Goal: Task Accomplishment & Management: Manage account settings

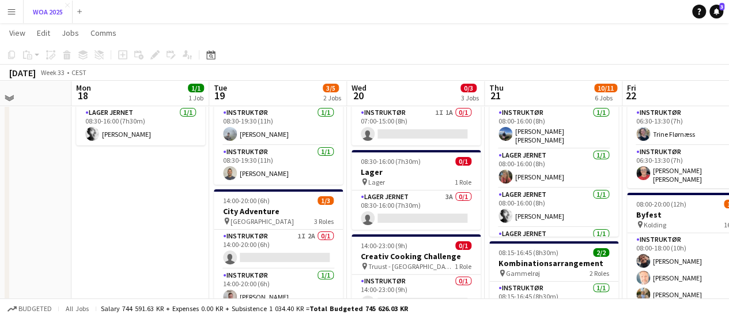
scroll to position [57, 0]
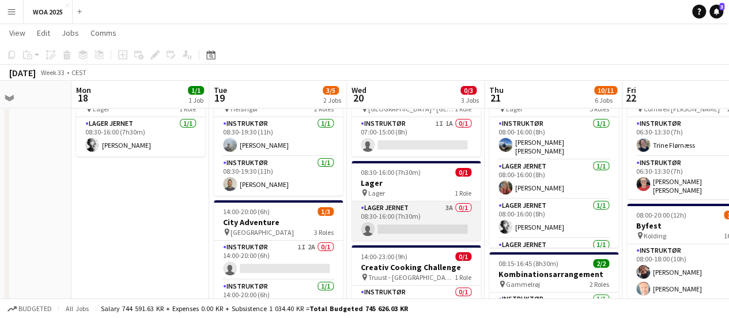
click at [443, 224] on app-card-role "Lager Jernet 3A 0/1 08:30-16:00 (7h30m) single-neutral-actions" at bounding box center [416, 220] width 129 height 39
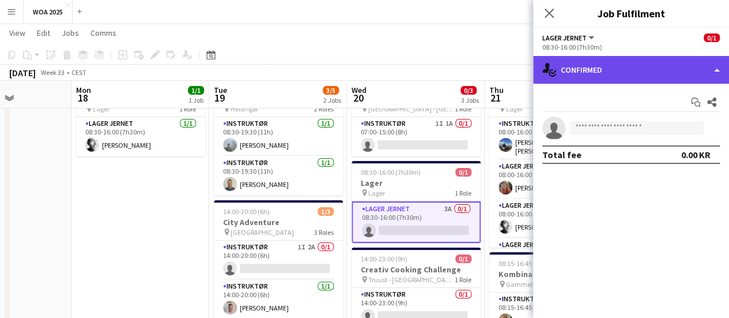
click at [630, 78] on div "single-neutral-actions-check-2 Confirmed" at bounding box center [631, 70] width 196 height 28
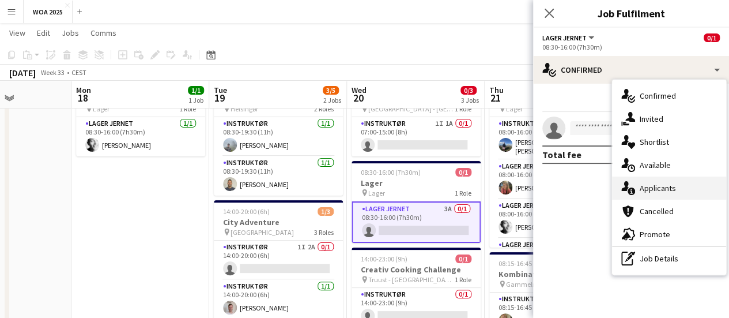
click at [665, 189] on div "single-neutral-actions-information Applicants" at bounding box center [669, 187] width 114 height 23
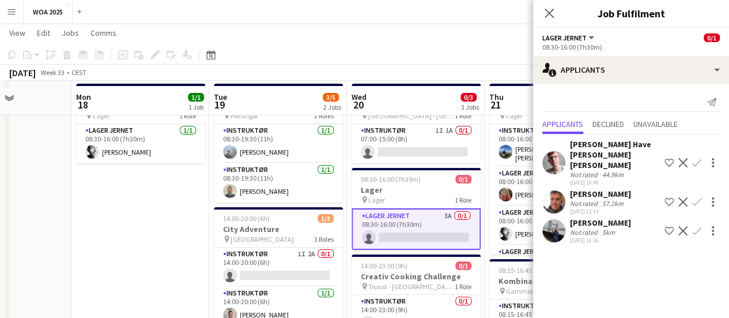
scroll to position [77, 0]
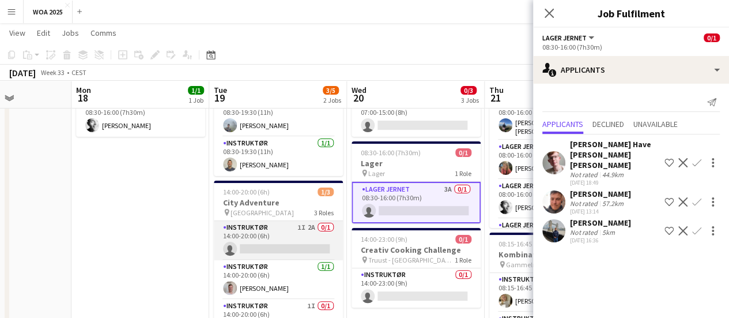
click at [295, 242] on app-card-role "Instruktør 1I 2A 0/1 14:00-20:00 (6h) single-neutral-actions" at bounding box center [278, 240] width 129 height 39
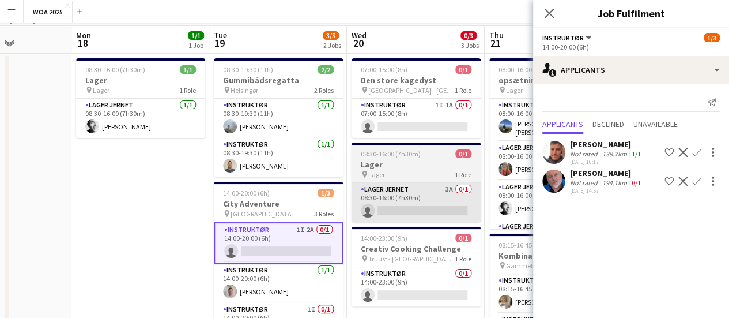
scroll to position [0, 0]
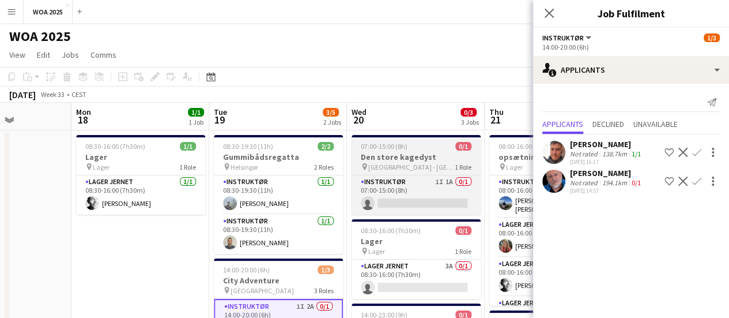
click at [423, 172] on app-job-card "07:00-15:00 (8h) 0/1 Den store kagedyst pin Højbjerg - [GEOGRAPHIC_DATA] 1 Role…" at bounding box center [416, 175] width 129 height 80
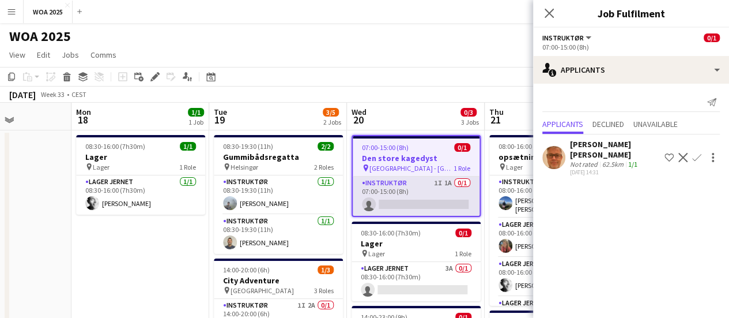
click at [425, 189] on app-card-role "Instruktør 1I 1A 0/1 07:00-15:00 (8h) single-neutral-actions" at bounding box center [416, 195] width 127 height 39
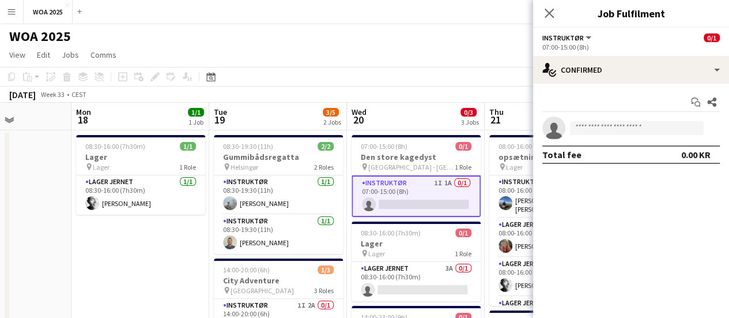
click at [425, 189] on app-card-role "Instruktør 1I 1A 0/1 07:00-15:00 (8h) single-neutral-actions" at bounding box center [416, 196] width 129 height 42
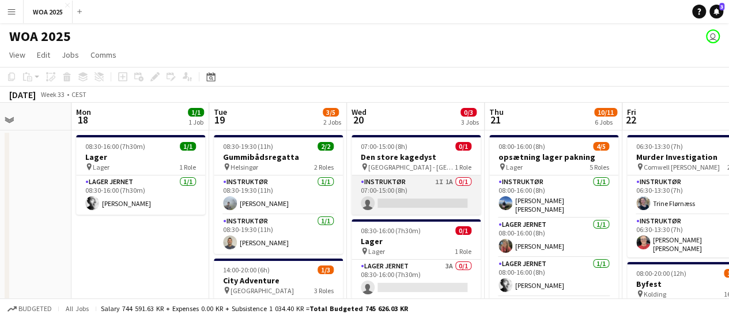
click at [412, 206] on app-card-role "Instruktør 1I 1A 0/1 07:00-15:00 (8h) single-neutral-actions" at bounding box center [416, 194] width 129 height 39
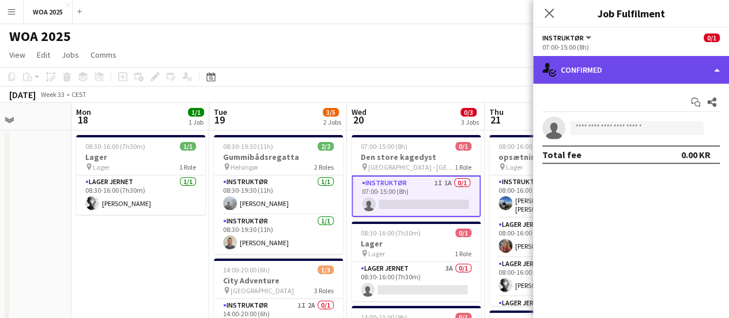
click at [620, 65] on div "single-neutral-actions-check-2 Confirmed" at bounding box center [631, 70] width 196 height 28
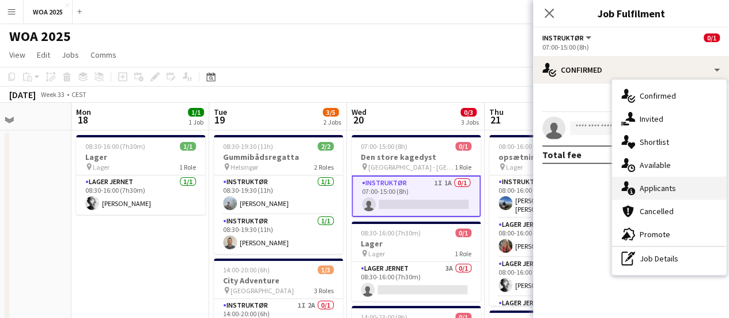
click at [658, 194] on div "single-neutral-actions-information Applicants" at bounding box center [669, 187] width 114 height 23
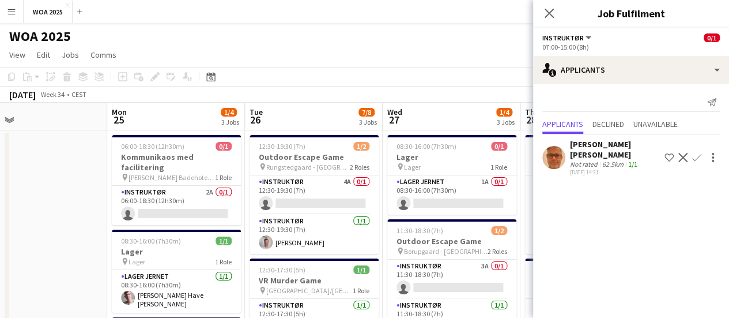
scroll to position [0, 445]
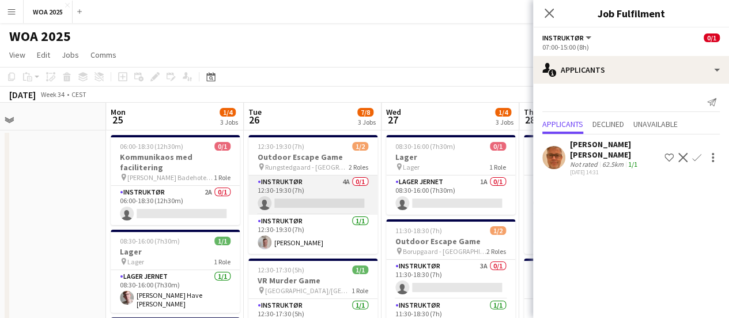
click at [324, 186] on app-card-role "Instruktør 4A 0/1 12:30-19:30 (7h) single-neutral-actions" at bounding box center [312, 194] width 129 height 39
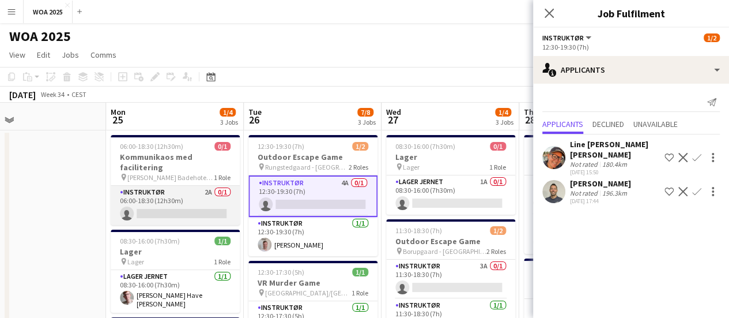
click at [192, 187] on app-card-role "Instruktør 2A 0/1 06:00-18:30 (12h30m) single-neutral-actions" at bounding box center [175, 205] width 129 height 39
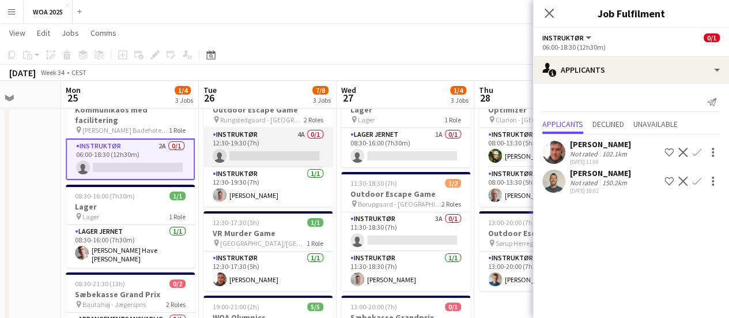
scroll to position [0, 353]
click at [283, 140] on app-card-role "Instruktør 4A 0/1 12:30-19:30 (7h) single-neutral-actions" at bounding box center [266, 147] width 129 height 39
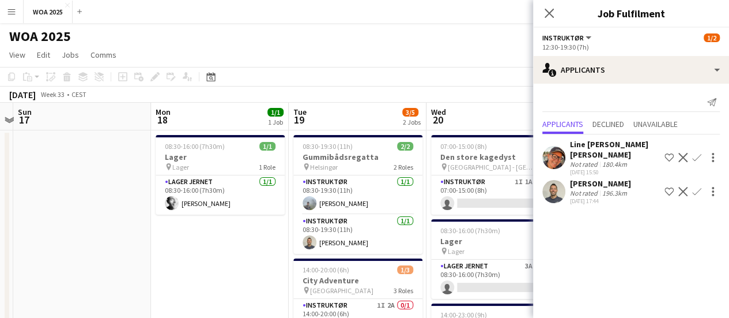
scroll to position [0, 252]
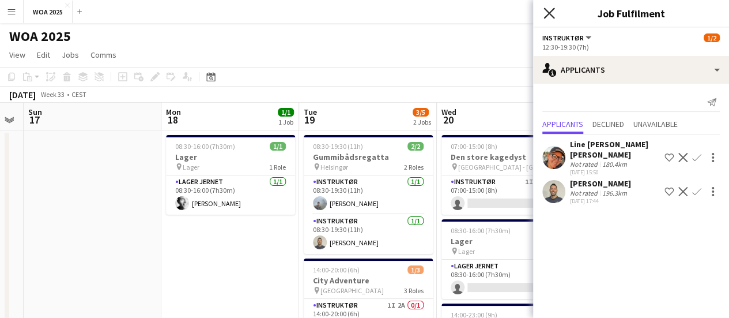
click at [546, 12] on icon "Close pop-in" at bounding box center [549, 12] width 11 height 11
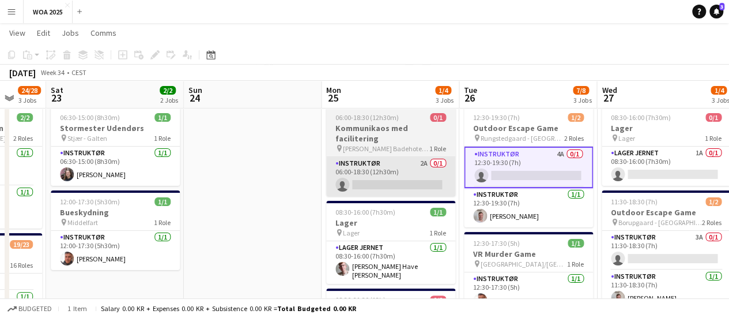
scroll to position [0, 507]
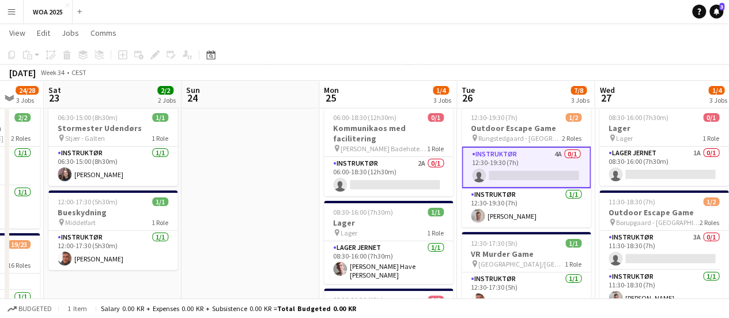
click at [497, 155] on app-card-role "Instruktør 4A 0/1 12:30-19:30 (7h) single-neutral-actions" at bounding box center [526, 167] width 129 height 42
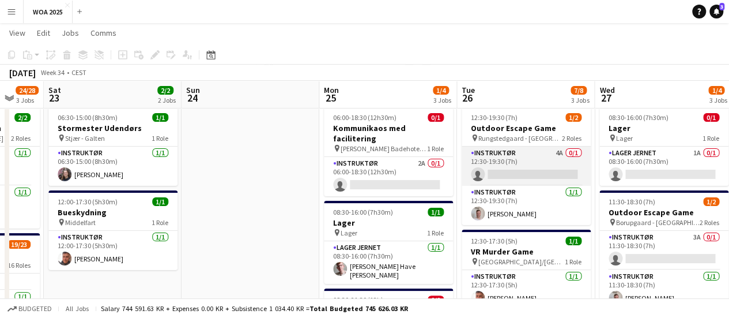
click at [497, 155] on app-card-role "Instruktør 4A 0/1 12:30-19:30 (7h) single-neutral-actions" at bounding box center [526, 165] width 129 height 39
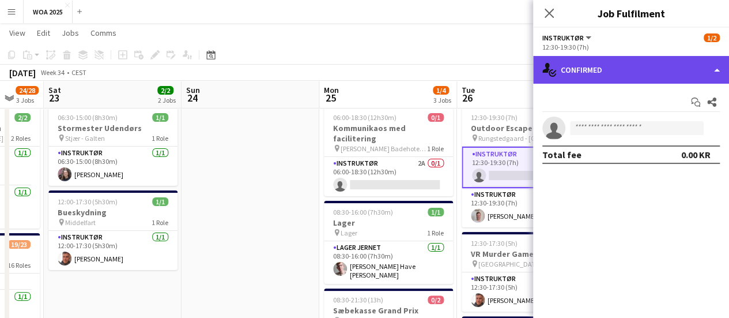
click at [595, 65] on div "single-neutral-actions-check-2 Confirmed" at bounding box center [631, 70] width 196 height 28
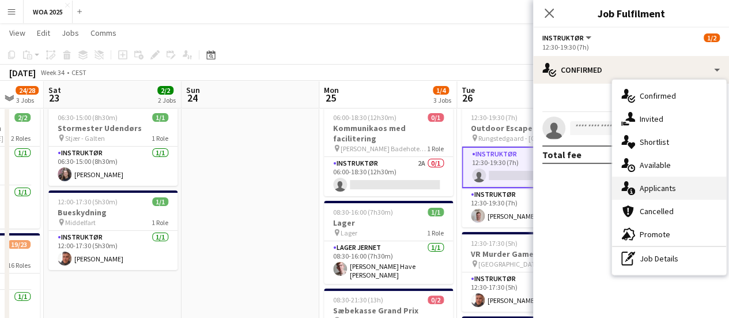
click at [656, 187] on div "single-neutral-actions-information Applicants" at bounding box center [669, 187] width 114 height 23
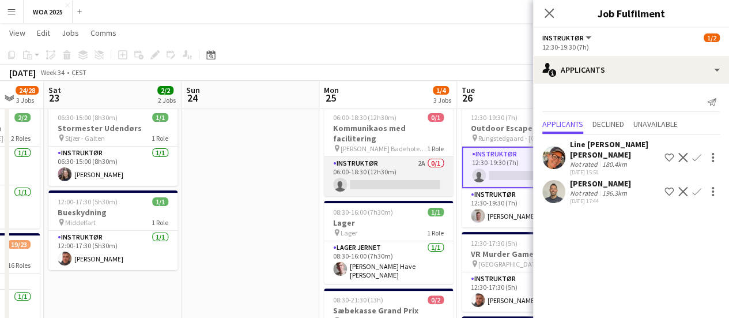
click at [366, 168] on app-card-role "Instruktør 2A 0/1 06:00-18:30 (12h30m) single-neutral-actions" at bounding box center [388, 176] width 129 height 39
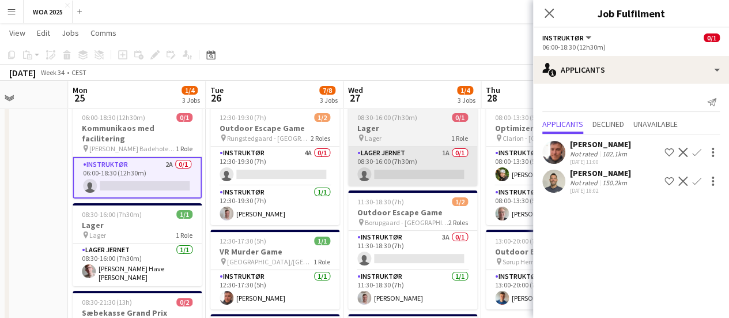
scroll to position [0, 484]
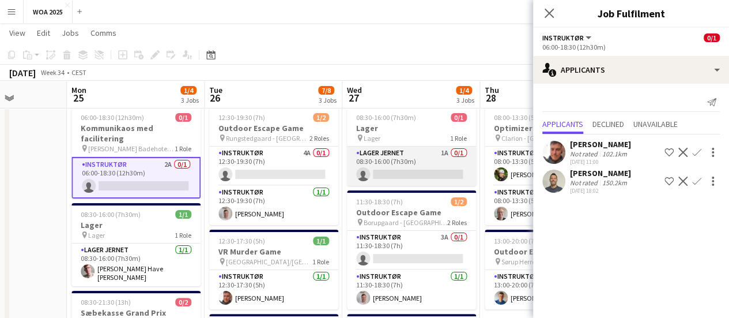
click at [410, 163] on app-card-role "Lager Jernet 1A 0/1 08:30-16:00 (7h30m) single-neutral-actions" at bounding box center [411, 165] width 129 height 39
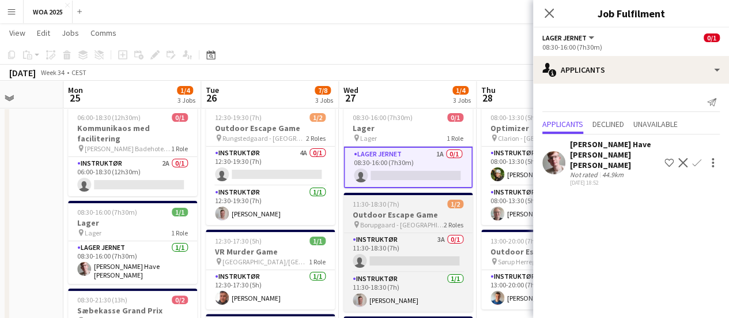
scroll to position [47, 0]
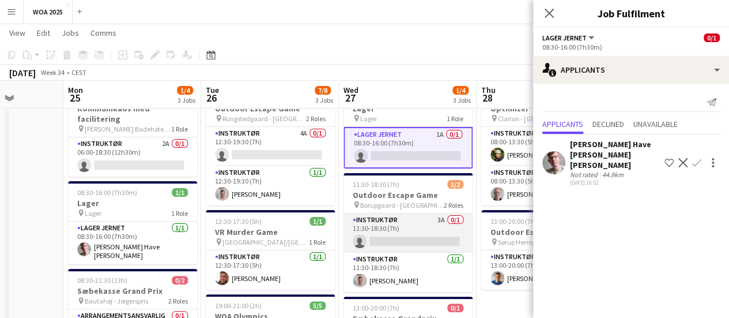
click at [397, 219] on app-card-role "Instruktør 3A 0/1 11:30-18:30 (7h) single-neutral-actions" at bounding box center [408, 232] width 129 height 39
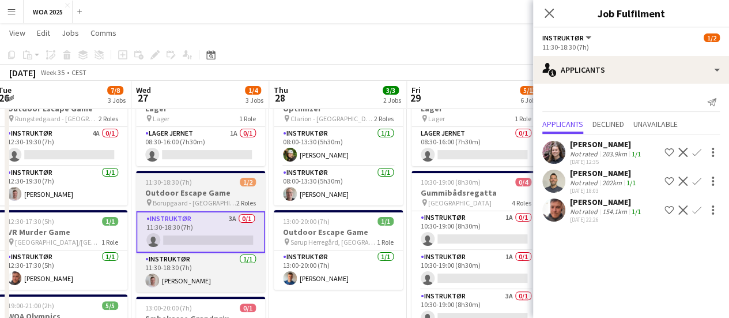
scroll to position [0, 420]
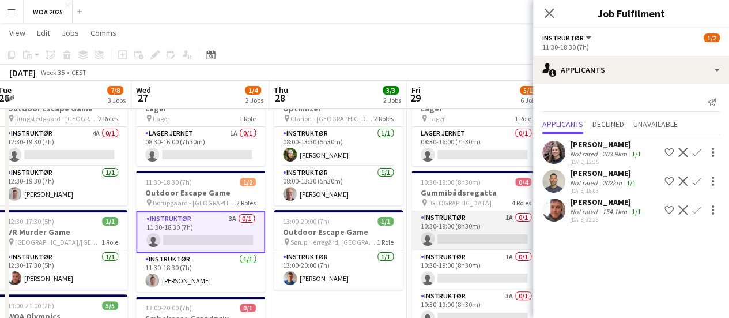
click at [488, 218] on app-card-role "Instruktør 1A 0/1 10:30-19:00 (8h30m) single-neutral-actions" at bounding box center [476, 230] width 129 height 39
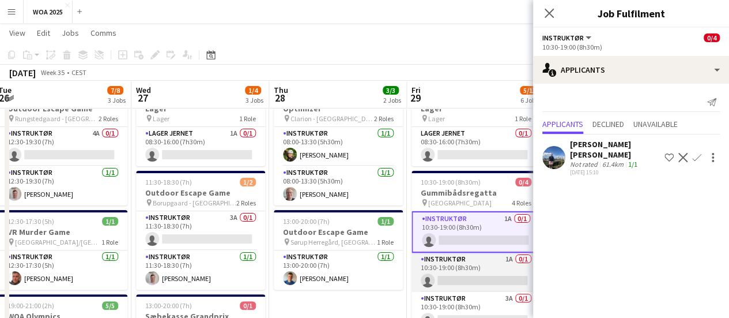
click at [471, 263] on app-card-role "Instruktør 1A 0/1 10:30-19:00 (8h30m) single-neutral-actions" at bounding box center [476, 271] width 129 height 39
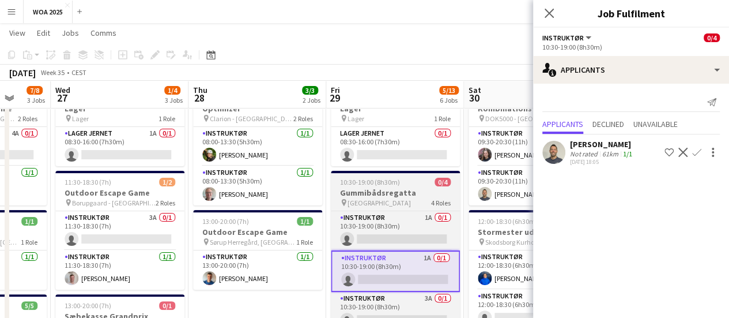
scroll to position [0, 503]
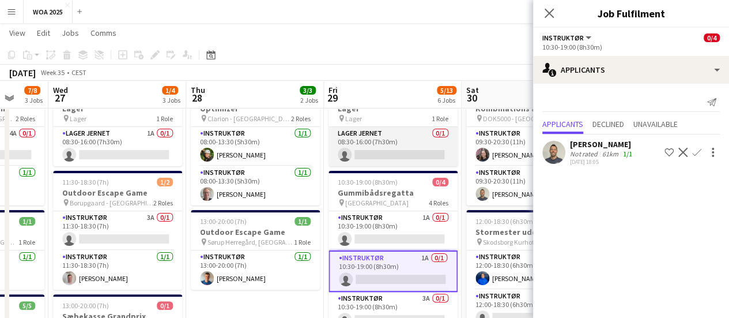
click at [396, 142] on app-card-role "Lager Jernet 0/1 08:30-16:00 (7h30m) single-neutral-actions" at bounding box center [393, 146] width 129 height 39
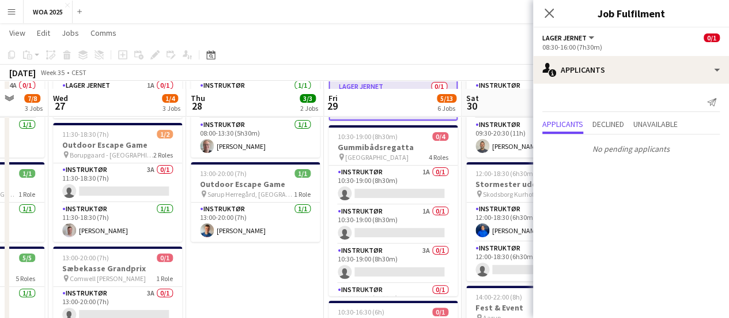
scroll to position [107, 0]
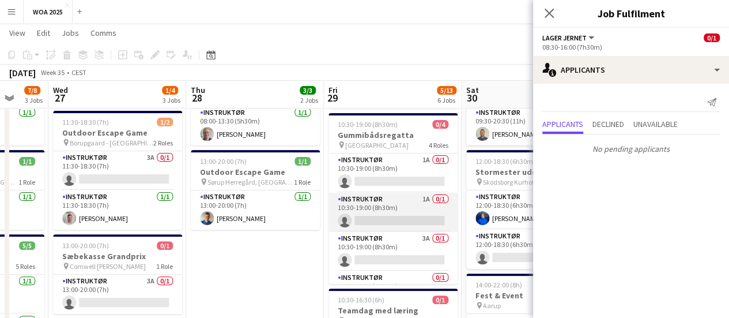
click at [401, 208] on app-card-role "Instruktør 1A 0/1 10:30-19:00 (8h30m) single-neutral-actions" at bounding box center [393, 212] width 129 height 39
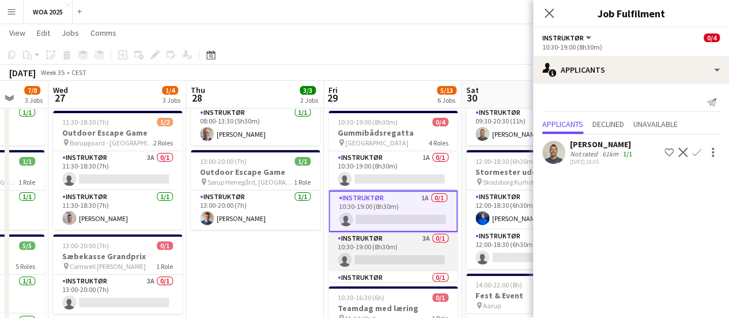
click at [399, 251] on app-card-role "Instruktør 3A 0/1 10:30-19:00 (8h30m) single-neutral-actions" at bounding box center [393, 251] width 129 height 39
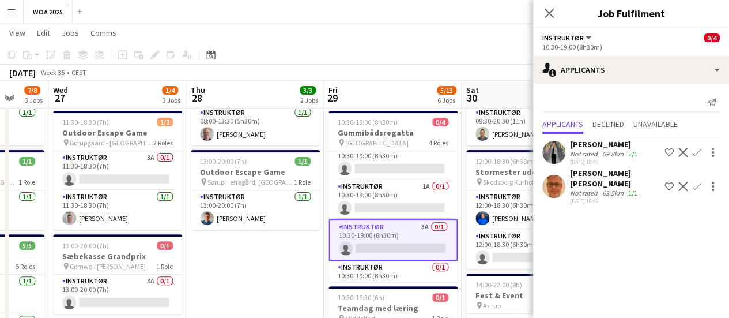
scroll to position [28, 0]
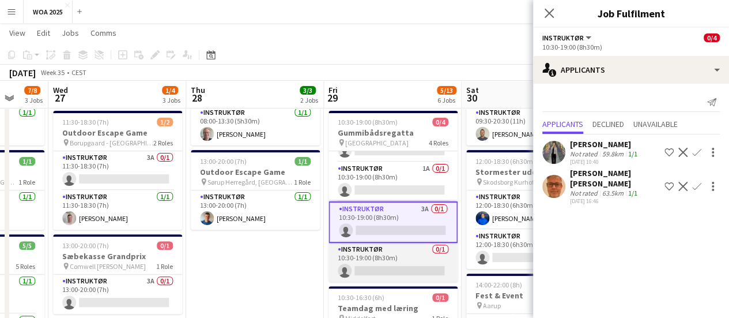
click at [390, 255] on app-card-role "Instruktør 0/1 10:30-19:00 (8h30m) single-neutral-actions" at bounding box center [393, 262] width 129 height 39
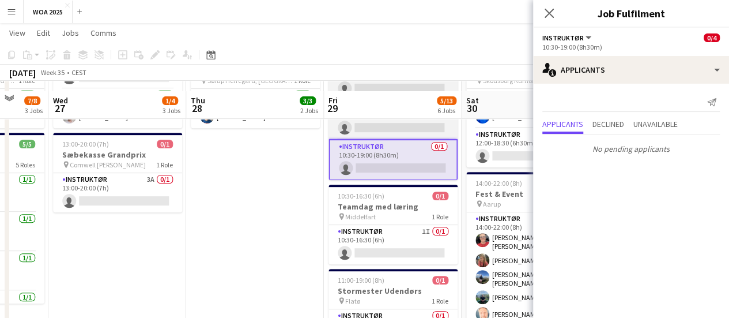
scroll to position [221, 0]
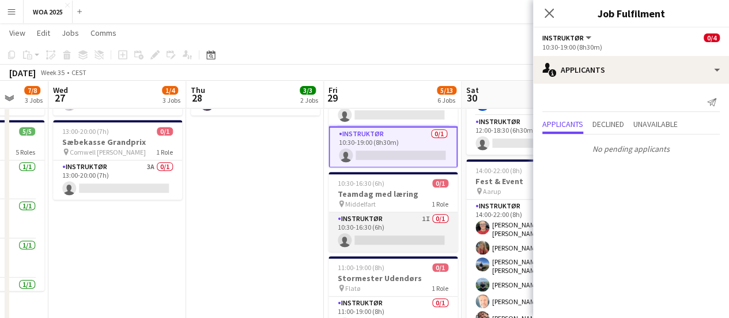
click at [399, 230] on app-card-role "Instruktør 1I 0/1 10:30-16:30 (6h) single-neutral-actions" at bounding box center [393, 231] width 129 height 39
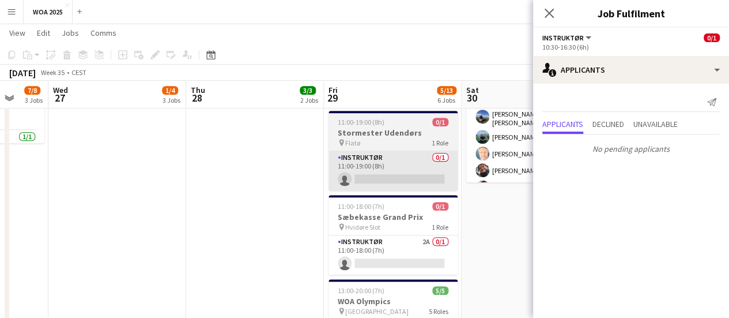
scroll to position [370, 0]
click at [397, 250] on app-card-role "Instruktør 2A 0/1 11:00-18:00 (7h) single-neutral-actions" at bounding box center [393, 254] width 129 height 39
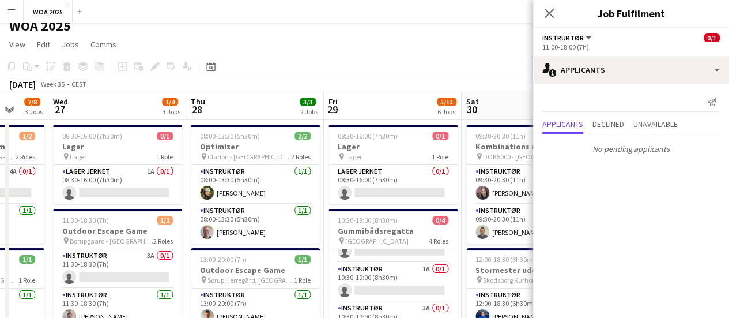
scroll to position [0, 0]
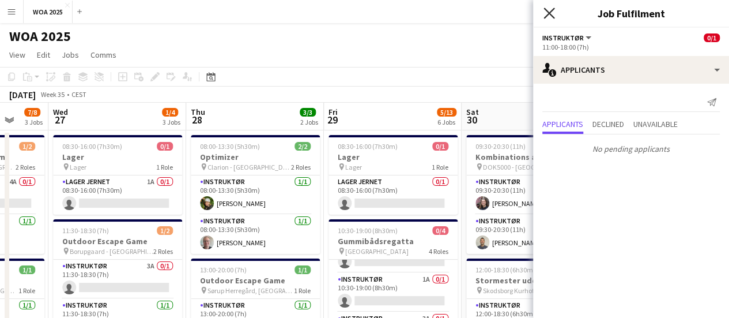
click at [547, 13] on icon "Close pop-in" at bounding box center [549, 12] width 11 height 11
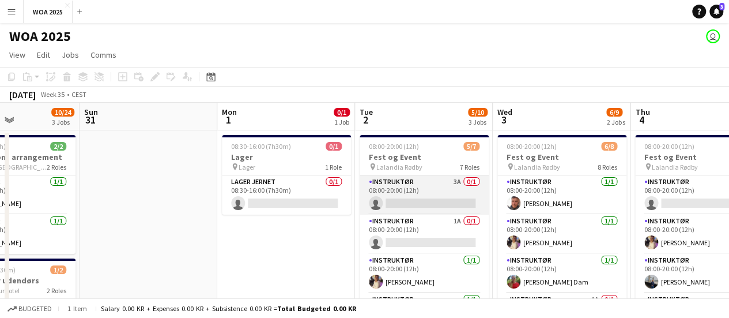
scroll to position [0, 473]
click at [435, 177] on app-card-role "Instruktør 3A 0/1 08:00-20:00 (12h) single-neutral-actions" at bounding box center [423, 194] width 129 height 39
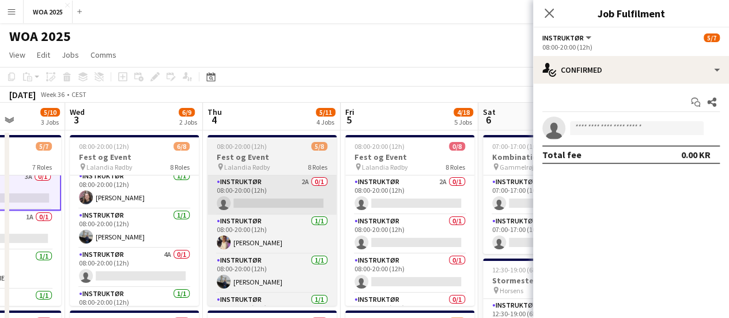
scroll to position [0, 350]
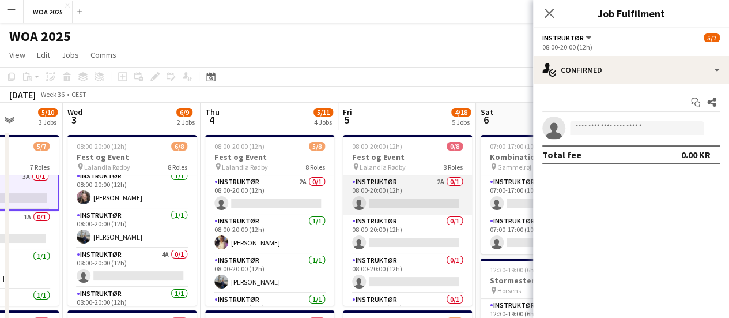
click at [419, 183] on app-card-role "Instruktør 2A 0/1 08:00-20:00 (12h) single-neutral-actions" at bounding box center [407, 194] width 129 height 39
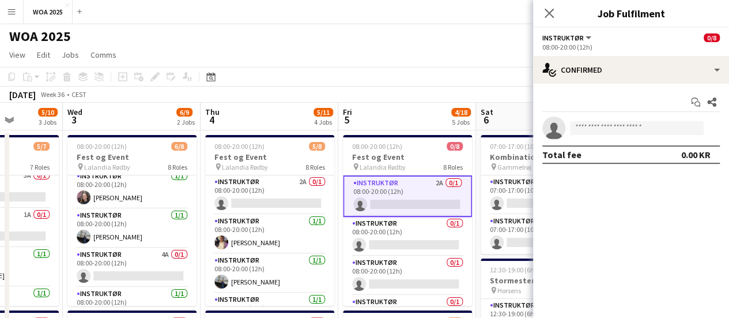
scroll to position [5, 0]
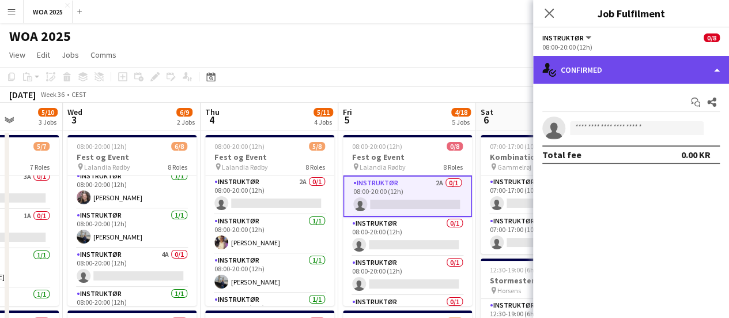
click at [601, 68] on div "single-neutral-actions-check-2 Confirmed" at bounding box center [631, 70] width 196 height 28
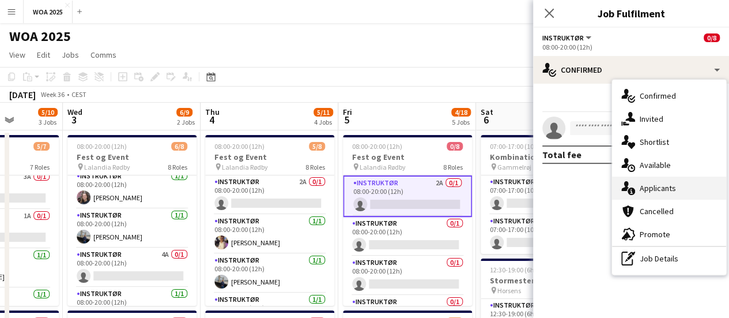
click at [659, 182] on div "single-neutral-actions-information Applicants" at bounding box center [669, 187] width 114 height 23
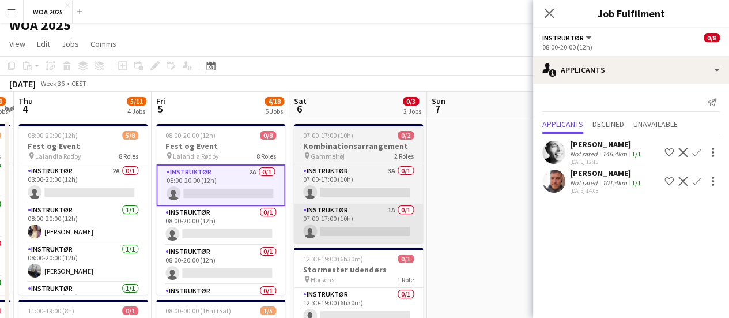
scroll to position [10, 0]
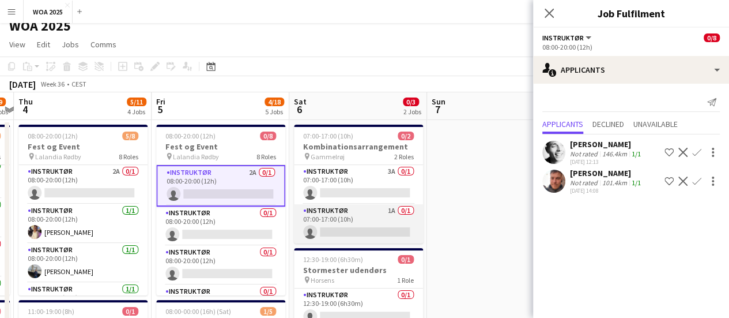
click at [365, 208] on app-card-role "Instruktør 1A 0/1 07:00-17:00 (10h) single-neutral-actions" at bounding box center [358, 223] width 129 height 39
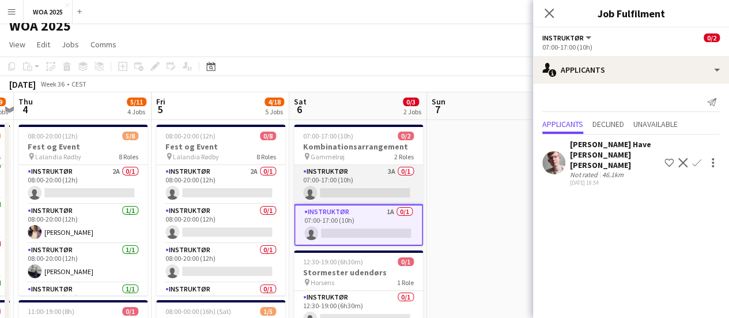
click at [383, 171] on app-card-role "Instruktør 3A 0/1 07:00-17:00 (10h) single-neutral-actions" at bounding box center [358, 184] width 129 height 39
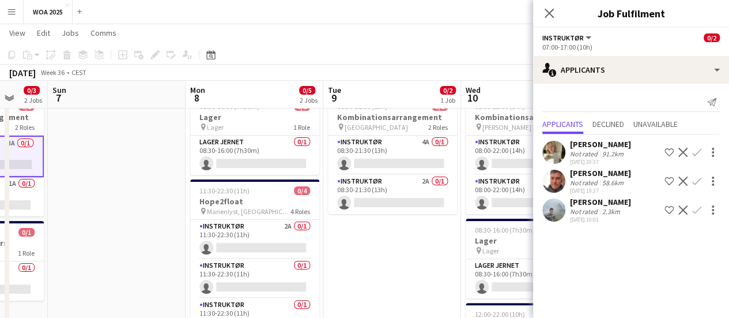
scroll to position [0, 368]
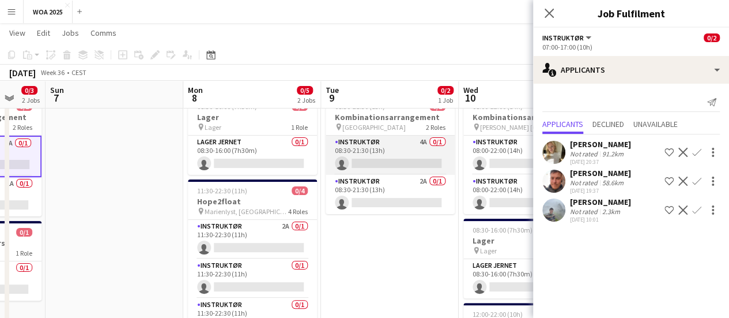
click at [381, 154] on app-card-role "Instruktør 4A 0/1 08:30-21:30 (13h) single-neutral-actions" at bounding box center [390, 154] width 129 height 39
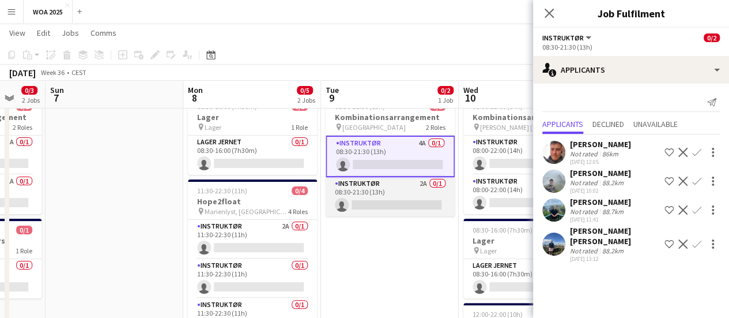
click at [406, 188] on app-card-role "Instruktør 2A 0/1 08:30-21:30 (13h) single-neutral-actions" at bounding box center [390, 196] width 129 height 39
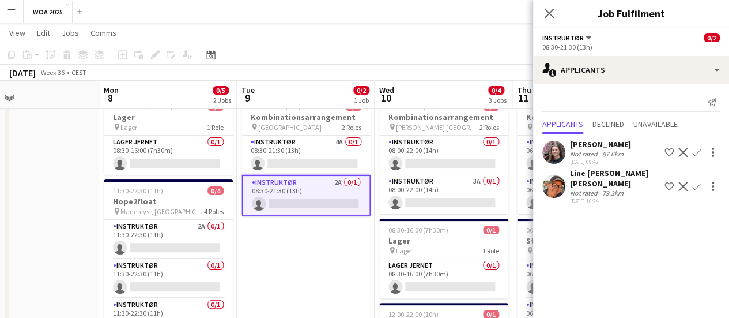
scroll to position [0, 453]
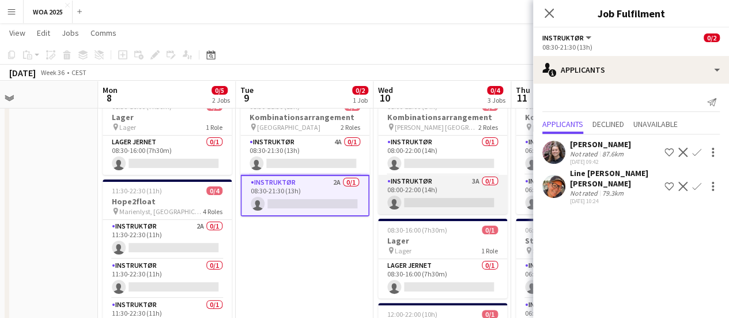
click at [453, 190] on app-card-role "Instruktør 3A 0/1 08:00-22:00 (14h) single-neutral-actions" at bounding box center [442, 194] width 129 height 39
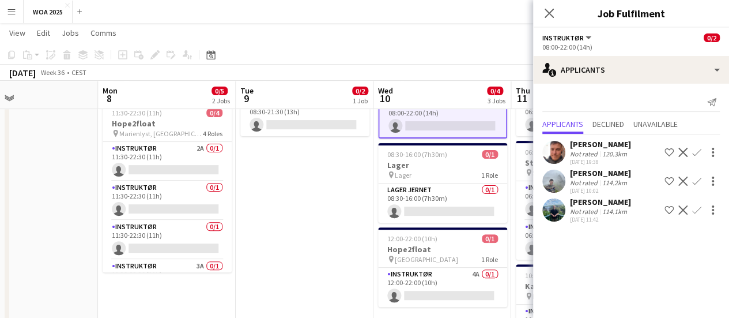
scroll to position [117, 0]
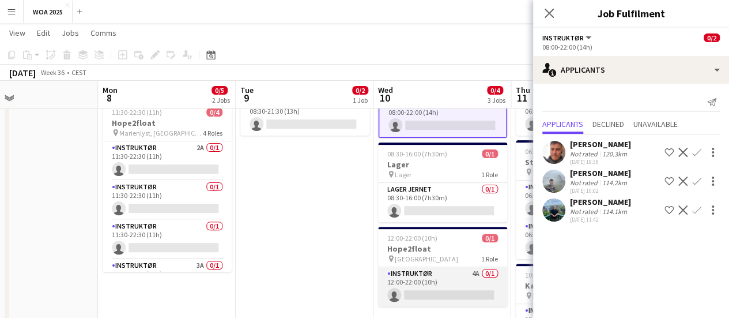
click at [446, 274] on app-card-role "Instruktør 4A 0/1 12:00-22:00 (10h) single-neutral-actions" at bounding box center [442, 286] width 129 height 39
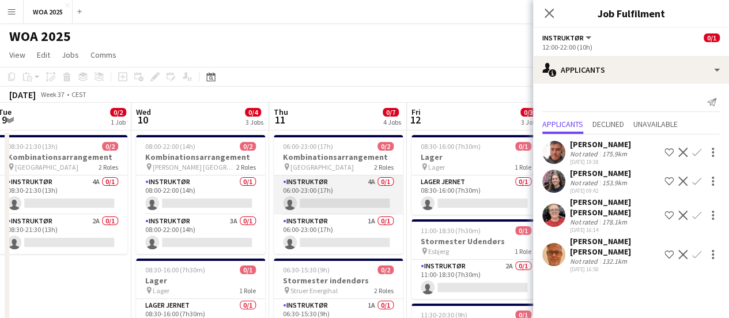
scroll to position [0, 431]
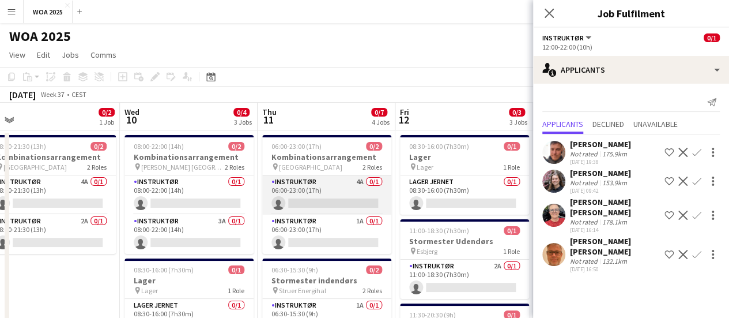
click at [339, 182] on app-card-role "Instruktør 4A 0/1 06:00-23:00 (17h) single-neutral-actions" at bounding box center [326, 194] width 129 height 39
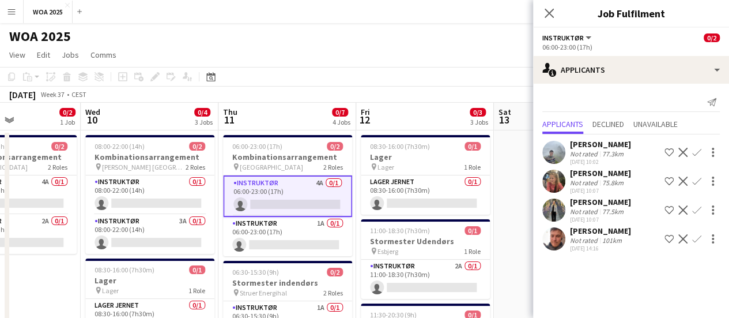
scroll to position [0, 470]
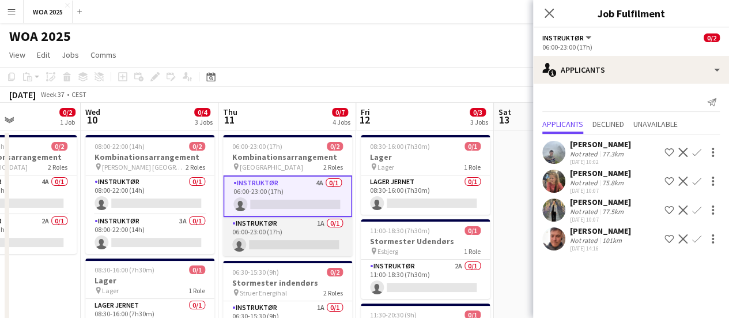
click at [297, 226] on app-card-role "Instruktør 1A 0/1 06:00-23:00 (17h) single-neutral-actions" at bounding box center [287, 236] width 129 height 39
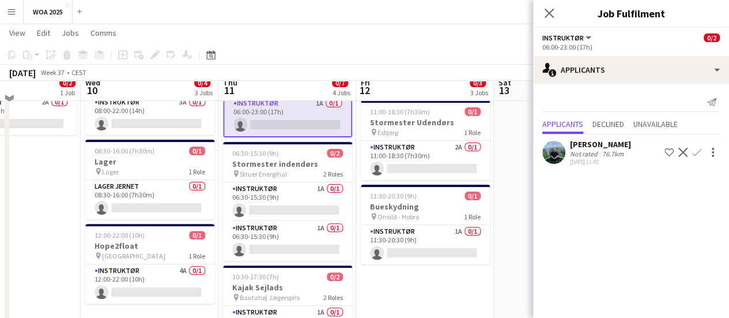
scroll to position [110, 0]
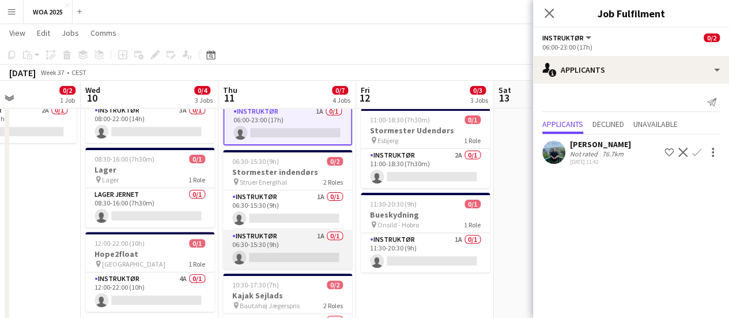
click at [303, 250] on app-card-role "Instruktør 1A 0/1 06:30-15:30 (9h) single-neutral-actions" at bounding box center [287, 248] width 129 height 39
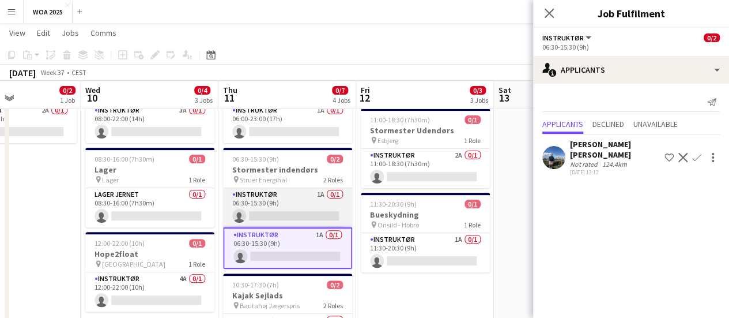
click at [307, 195] on app-card-role "Instruktør 1A 0/1 06:30-15:30 (9h) single-neutral-actions" at bounding box center [287, 207] width 129 height 39
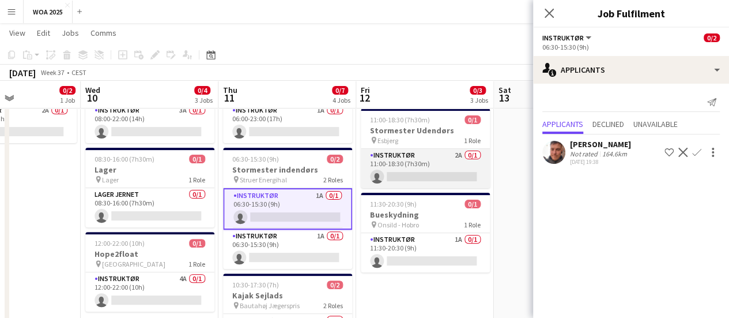
click at [446, 169] on app-card-role "Instruktør 2A 0/1 11:00-18:30 (7h30m) single-neutral-actions" at bounding box center [425, 168] width 129 height 39
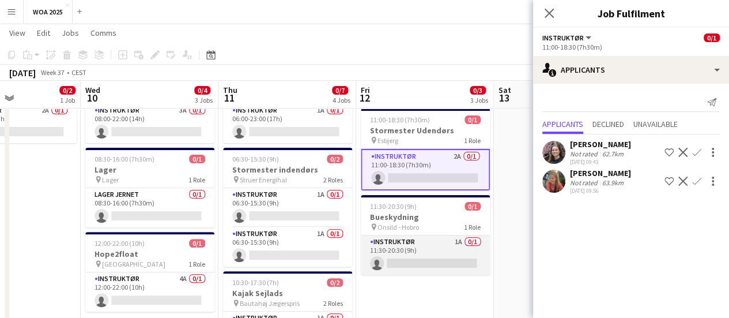
click at [442, 244] on app-card-role "Instruktør 1A 0/1 11:30-20:30 (9h) single-neutral-actions" at bounding box center [425, 254] width 129 height 39
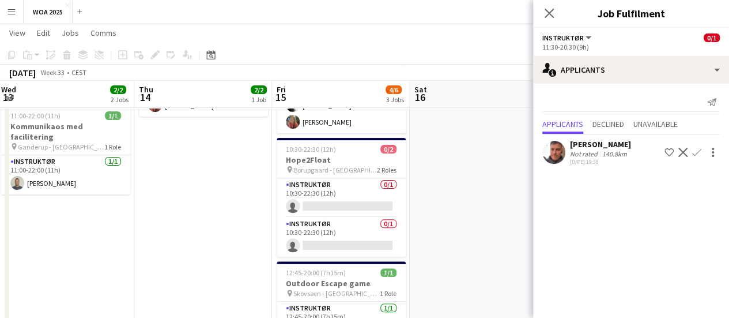
scroll to position [115, 0]
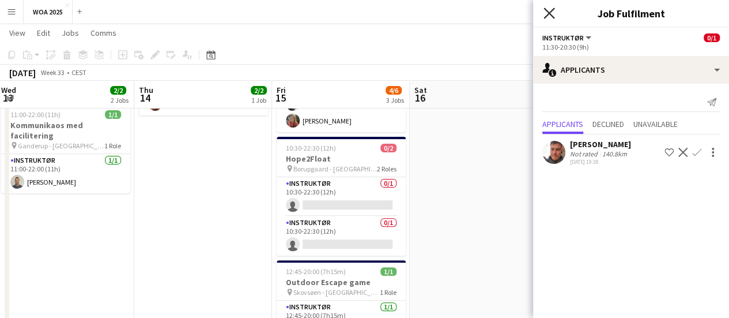
click at [548, 14] on icon at bounding box center [549, 12] width 11 height 11
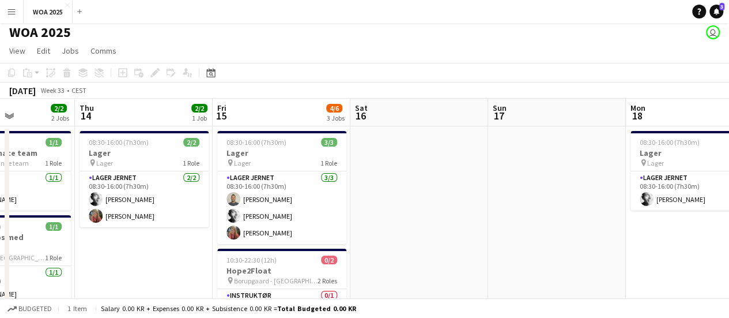
scroll to position [0, 0]
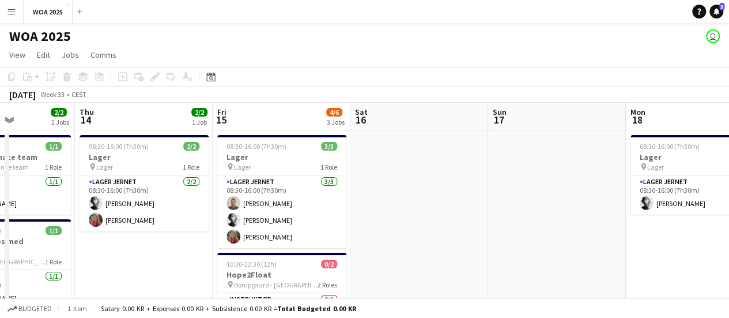
click at [410, 70] on app-toolbar "Copy Paste Paste Ctrl+V Paste with crew Ctrl+Shift+V Paste linked Job [GEOGRAPH…" at bounding box center [364, 77] width 729 height 20
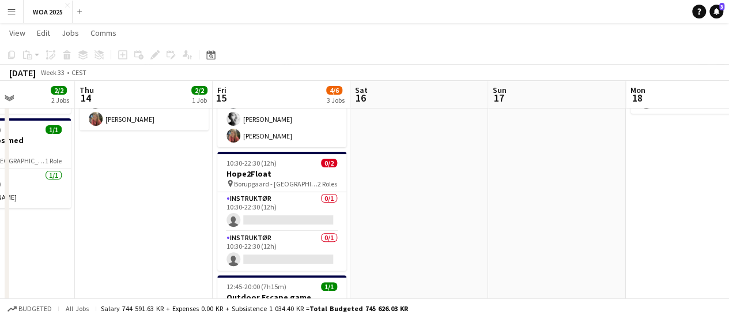
scroll to position [99, 0]
drag, startPoint x: 497, startPoint y: 228, endPoint x: 222, endPoint y: 244, distance: 275.5
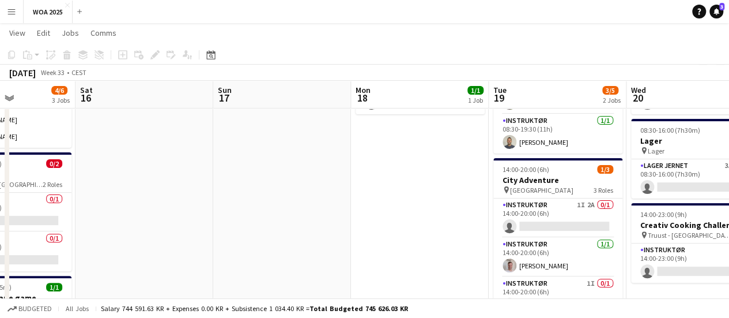
scroll to position [0, 310]
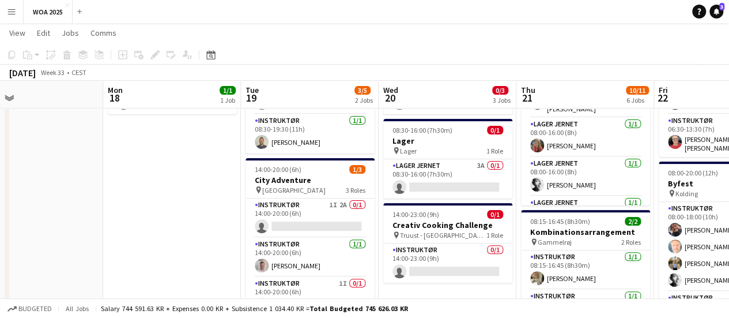
drag, startPoint x: 434, startPoint y: 201, endPoint x: 186, endPoint y: 224, distance: 248.9
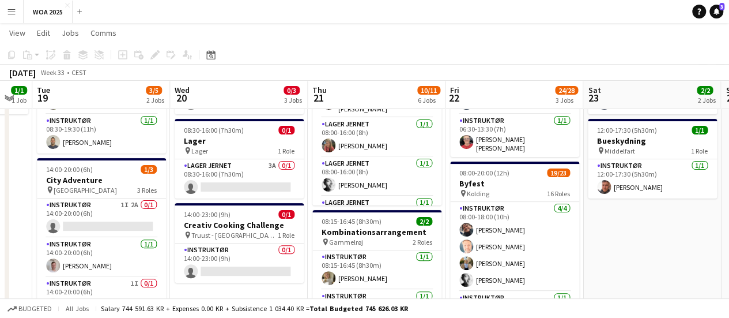
drag, startPoint x: 444, startPoint y: 191, endPoint x: 235, endPoint y: 222, distance: 211.6
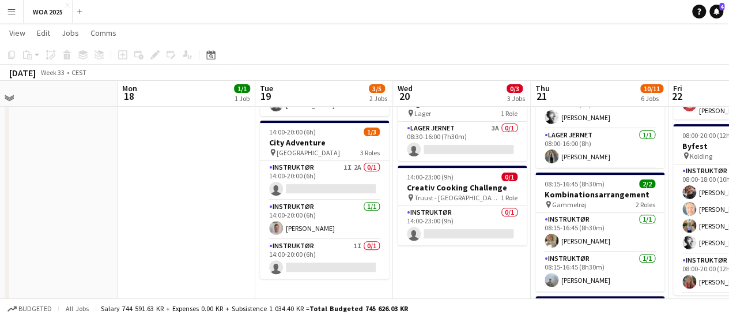
scroll to position [138, 0]
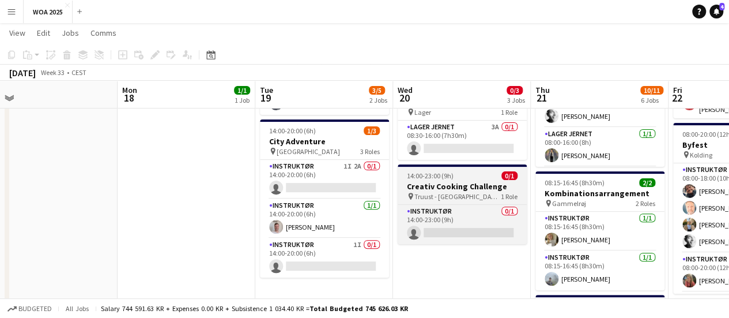
click at [470, 196] on div "pin Truust - Silkeborg 1 Role" at bounding box center [462, 195] width 129 height 9
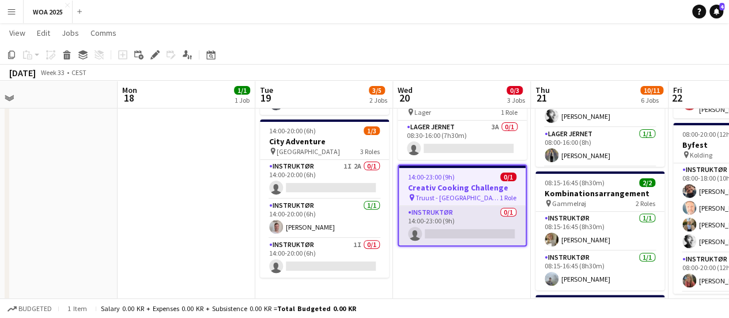
click at [443, 222] on app-card-role "Instruktør 0/1 14:00-23:00 (9h) single-neutral-actions" at bounding box center [462, 225] width 127 height 39
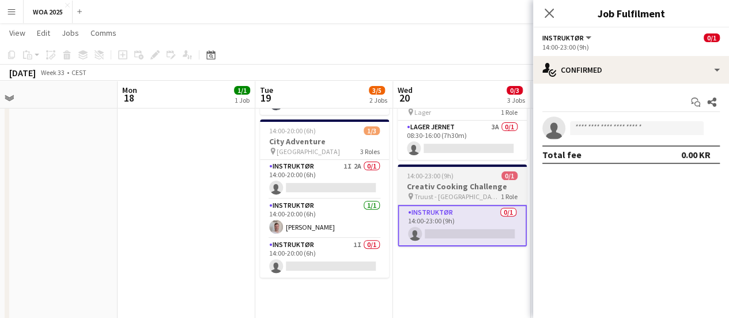
click at [423, 188] on h3 "Creativ Cooking Challenge" at bounding box center [462, 186] width 129 height 10
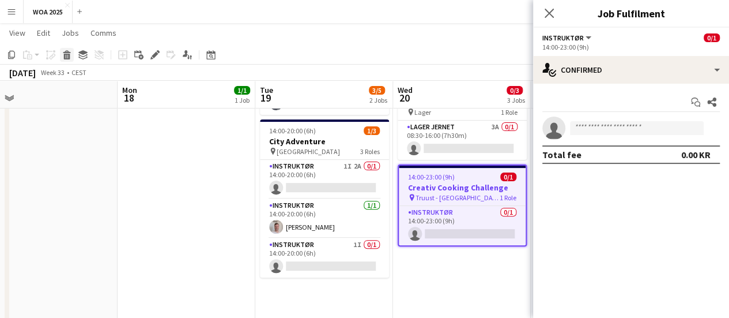
click at [67, 51] on icon at bounding box center [66, 51] width 7 height 3
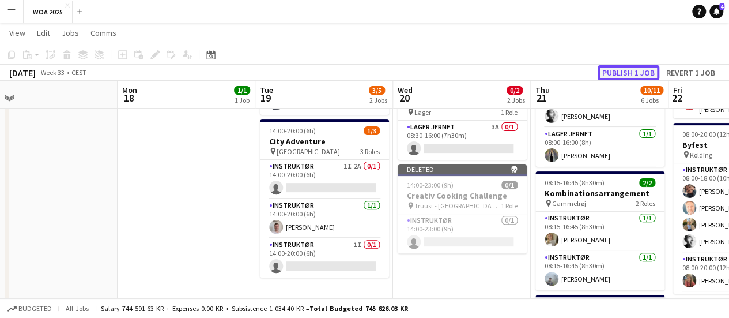
click at [608, 70] on button "Publish 1 job" at bounding box center [629, 72] width 62 height 15
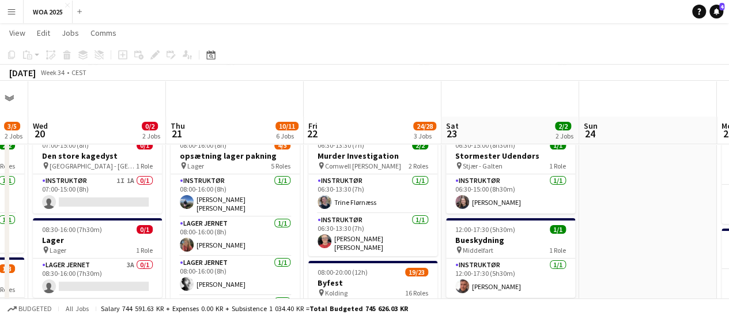
scroll to position [76, 0]
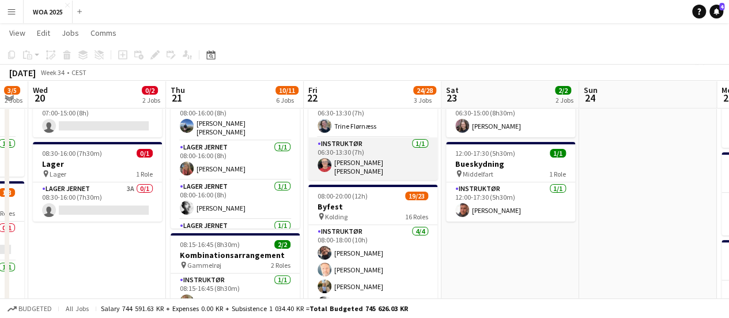
click at [389, 162] on app-card-role "Instruktør [DATE] 06:30-13:30 (7h) [PERSON_NAME] [PERSON_NAME]" at bounding box center [372, 158] width 129 height 43
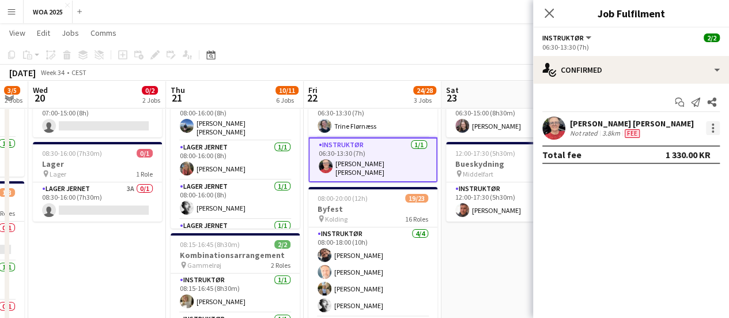
click at [719, 127] on div at bounding box center [713, 128] width 14 height 14
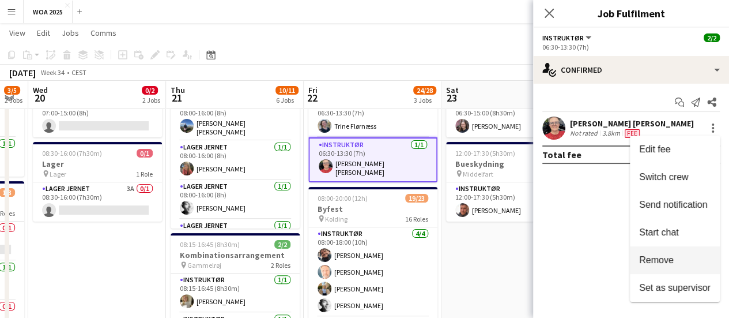
click at [662, 256] on span "Remove" at bounding box center [656, 260] width 35 height 10
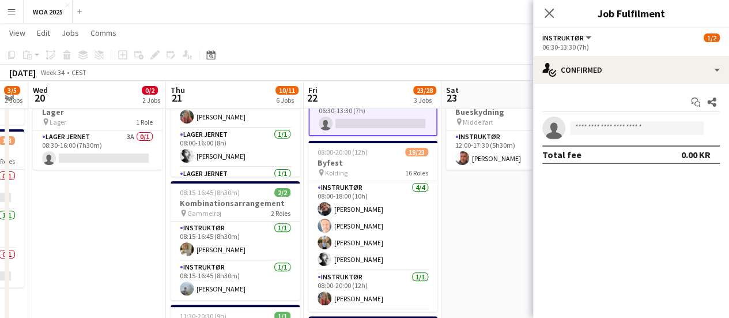
scroll to position [53, 0]
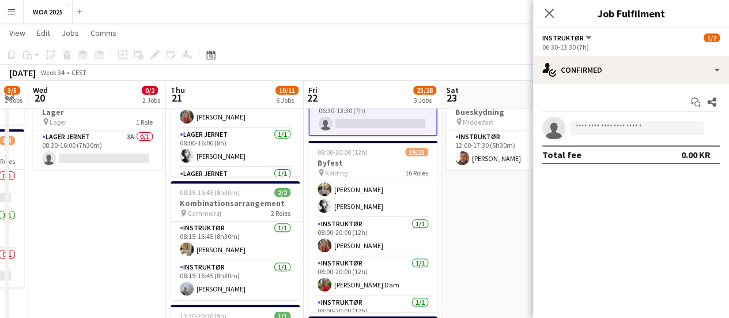
click at [463, 49] on app-toolbar "Copy Paste Paste Ctrl+V Paste with crew Ctrl+Shift+V Paste linked Job [GEOGRAPH…" at bounding box center [364, 55] width 729 height 20
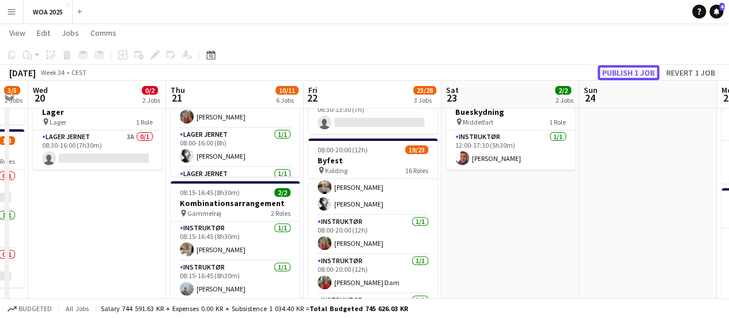
click at [619, 70] on button "Publish 1 job" at bounding box center [629, 72] width 62 height 15
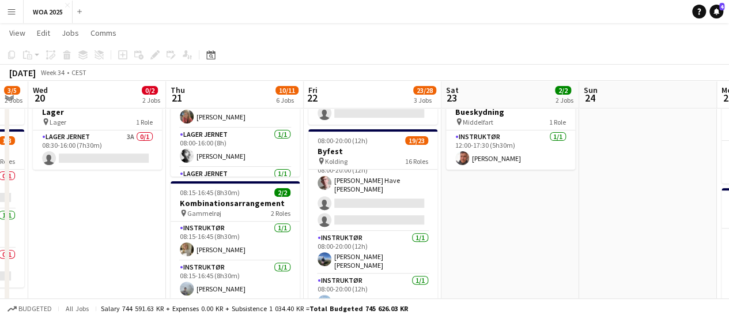
scroll to position [515, 0]
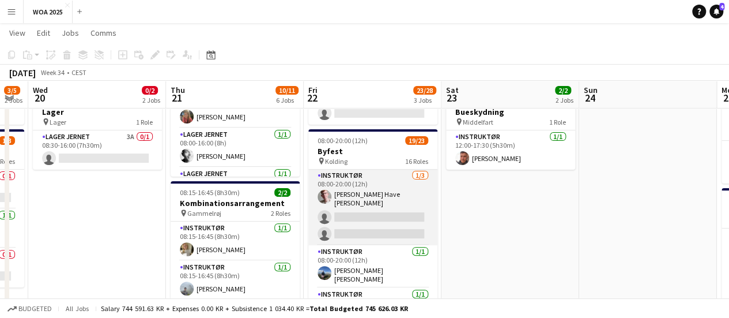
click at [368, 223] on app-card-role "Instruktør [DATE] 08:00-20:00 (12h) Lasse Have [PERSON_NAME] [PERSON_NAME] sing…" at bounding box center [372, 207] width 129 height 76
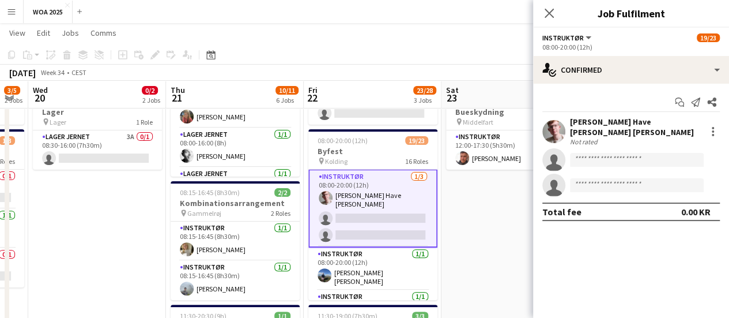
scroll to position [517, 0]
click at [628, 165] on div "[PERSON_NAME] Have [PERSON_NAME] [PERSON_NAME] Not rated 49km single-neutral-ac…" at bounding box center [631, 156] width 196 height 80
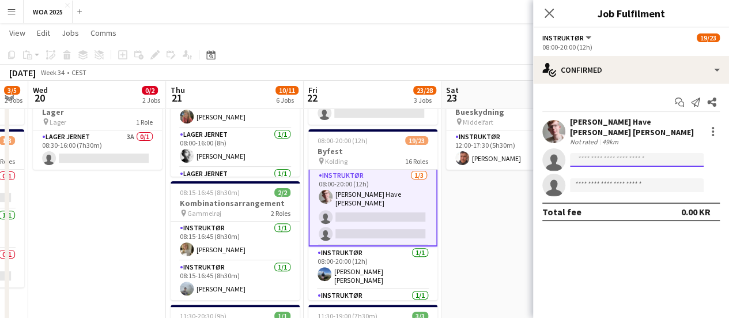
click at [617, 155] on input at bounding box center [637, 160] width 134 height 14
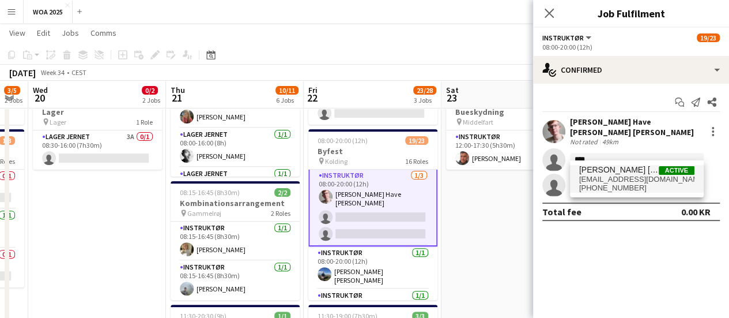
type input "****"
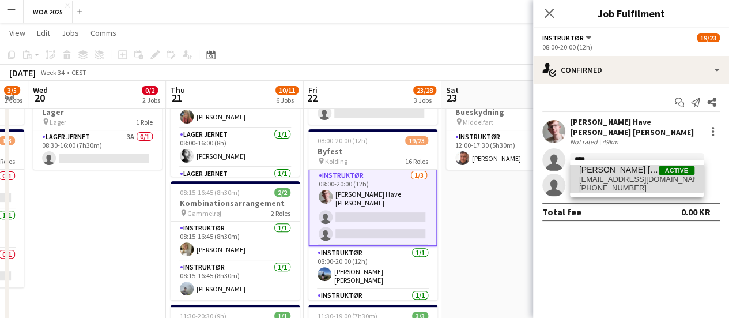
click at [621, 177] on span "[EMAIL_ADDRESS][DOMAIN_NAME]" at bounding box center [636, 179] width 115 height 9
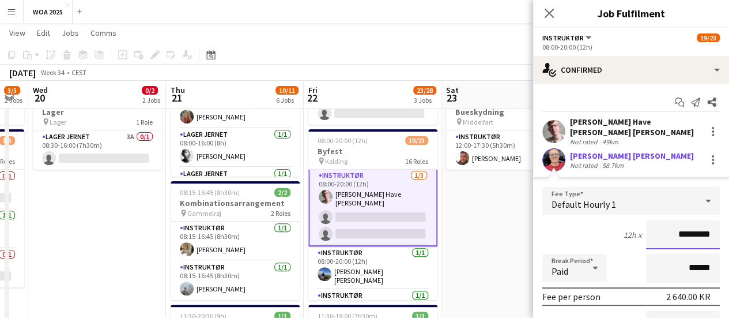
scroll to position [134, 0]
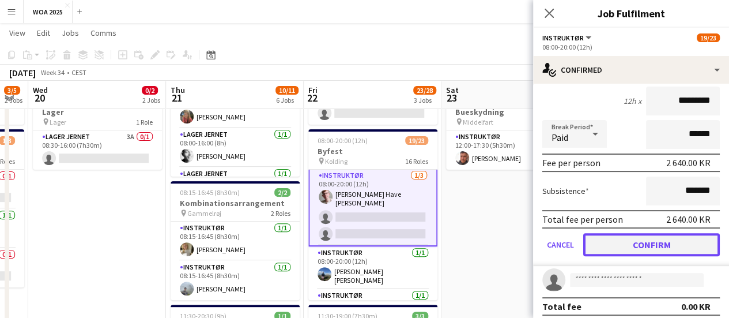
click at [618, 233] on button "Confirm" at bounding box center [651, 244] width 137 height 23
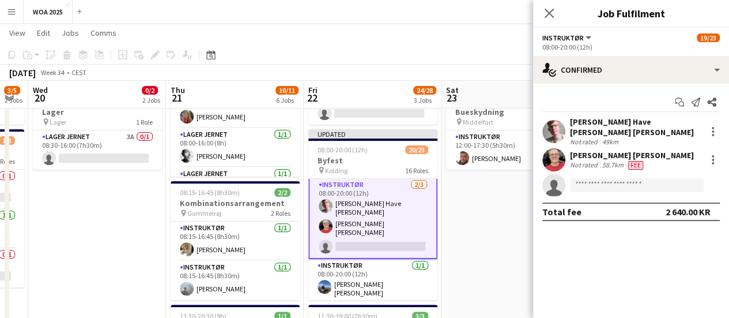
scroll to position [0, 0]
click at [587, 178] on input at bounding box center [637, 185] width 134 height 14
type input "*"
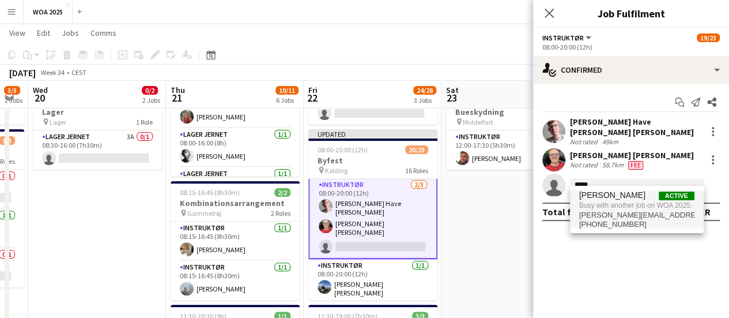
type input "*****"
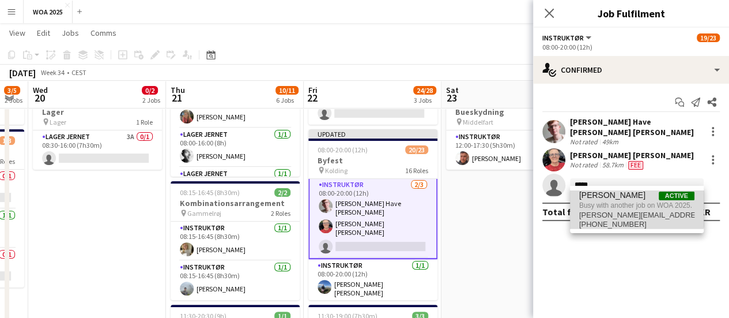
click at [601, 199] on span "[PERSON_NAME]" at bounding box center [612, 195] width 66 height 10
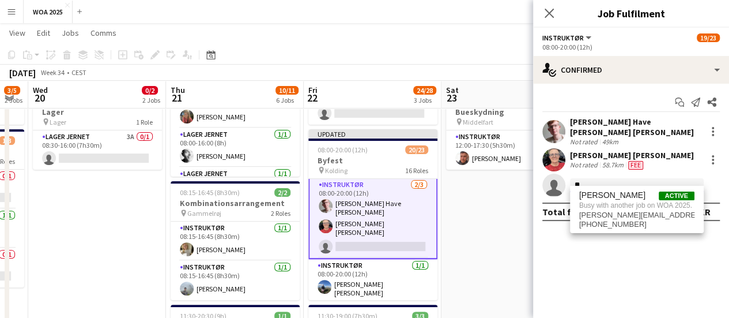
type input "*"
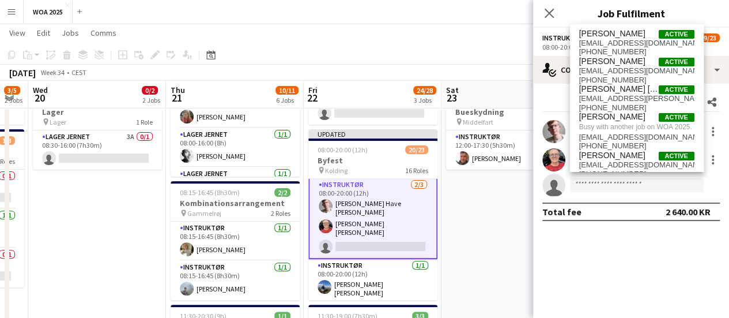
click at [482, 41] on app-page-menu "View Day view expanded Day view collapsed Month view Date picker Jump to [DATE]…" at bounding box center [364, 34] width 729 height 22
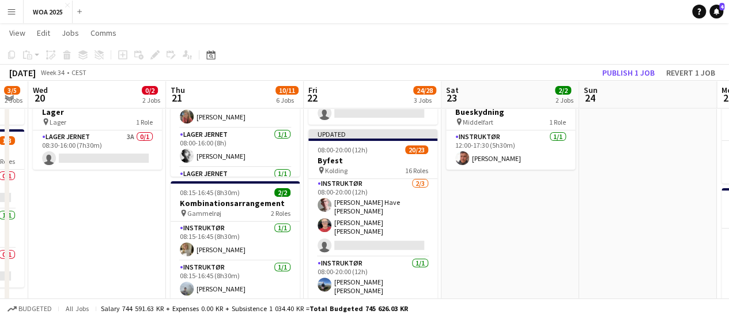
scroll to position [515, 0]
click at [639, 72] on button "Publish 1 job" at bounding box center [629, 72] width 62 height 15
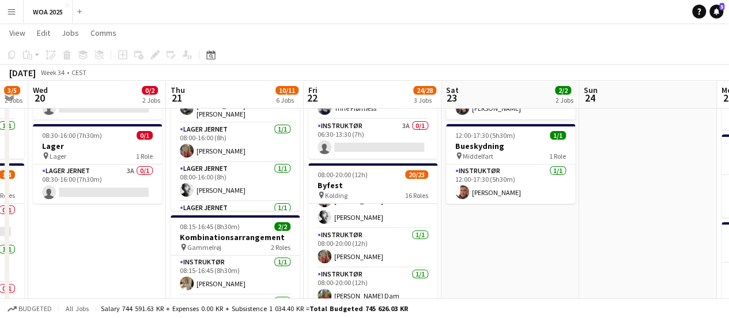
scroll to position [0, 0]
